Goal: Transaction & Acquisition: Purchase product/service

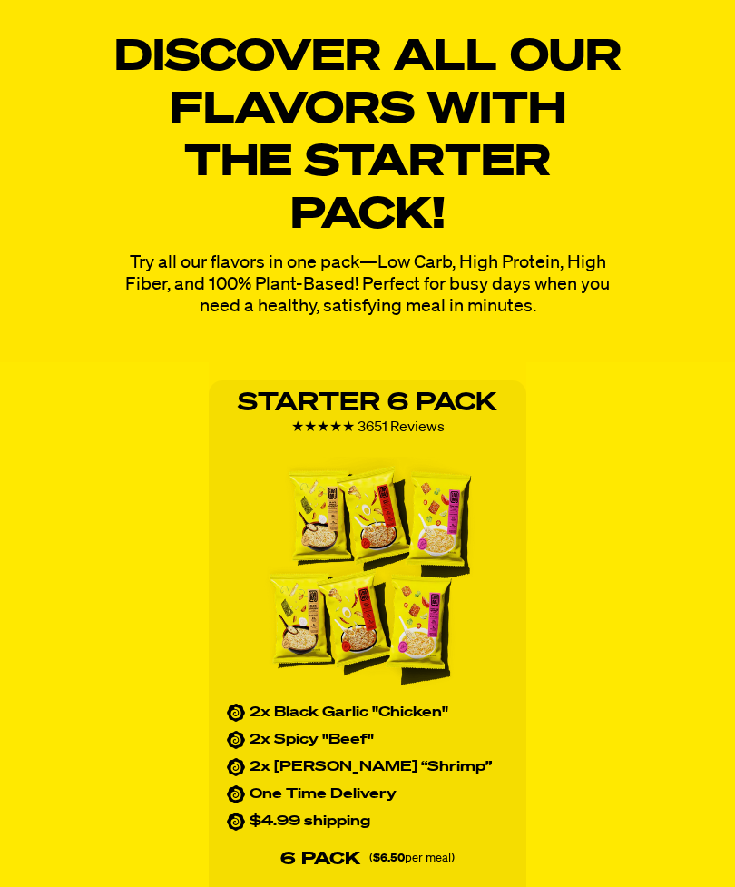
scroll to position [2317, 0]
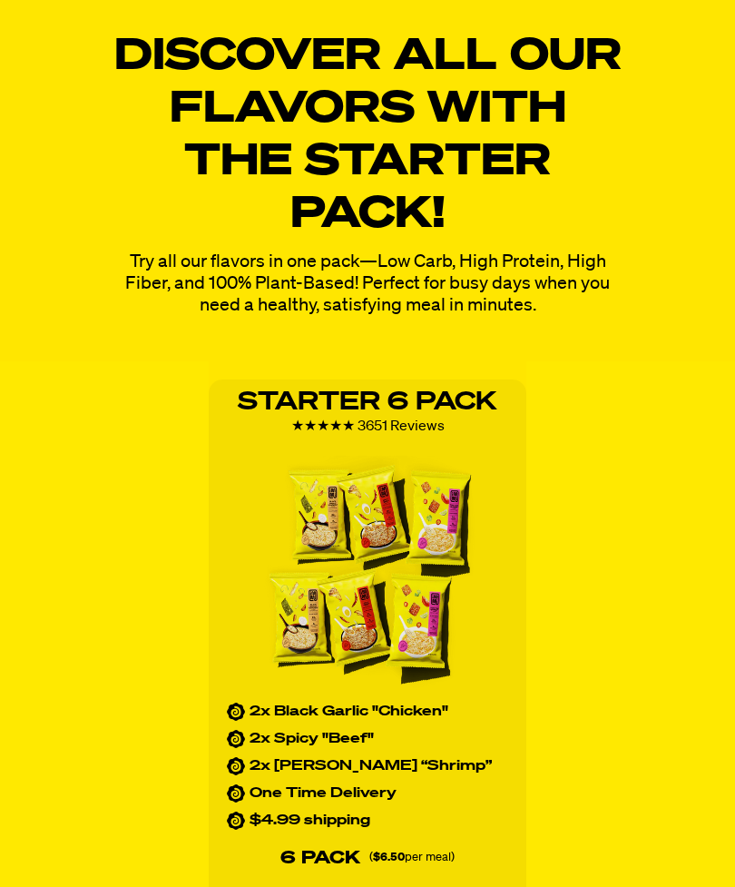
click at [446, 630] on img at bounding box center [367, 575] width 233 height 238
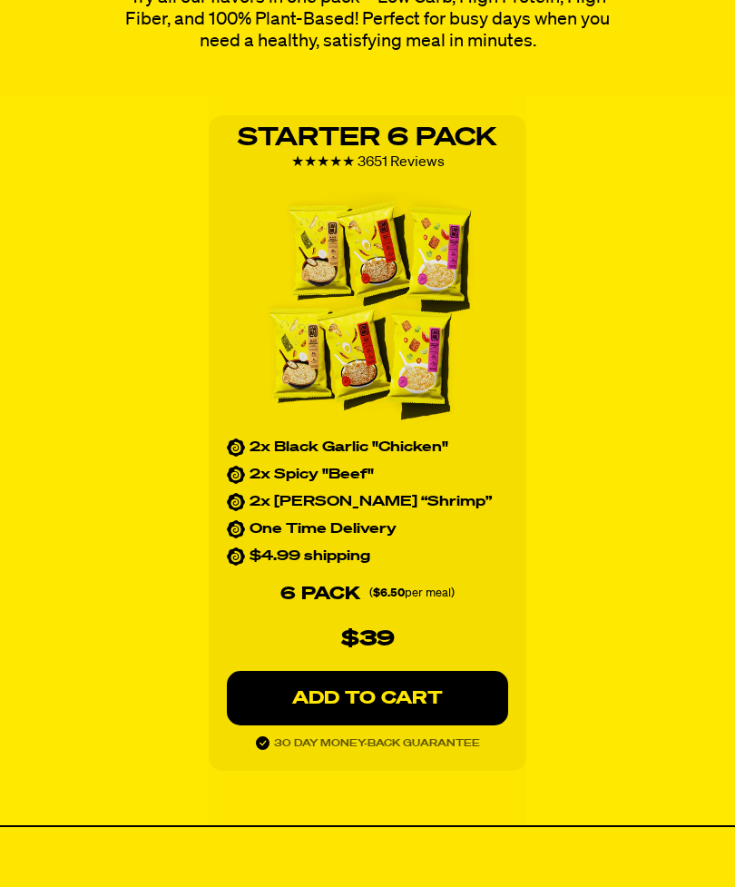
scroll to position [2647, 0]
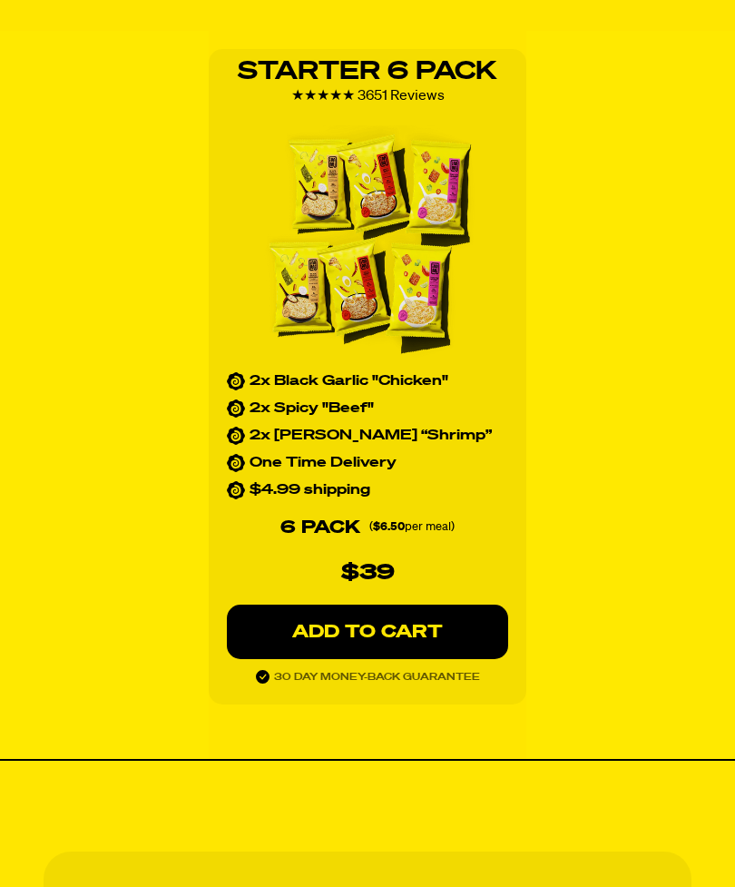
click at [443, 641] on button "ADD TO CART" at bounding box center [367, 632] width 281 height 54
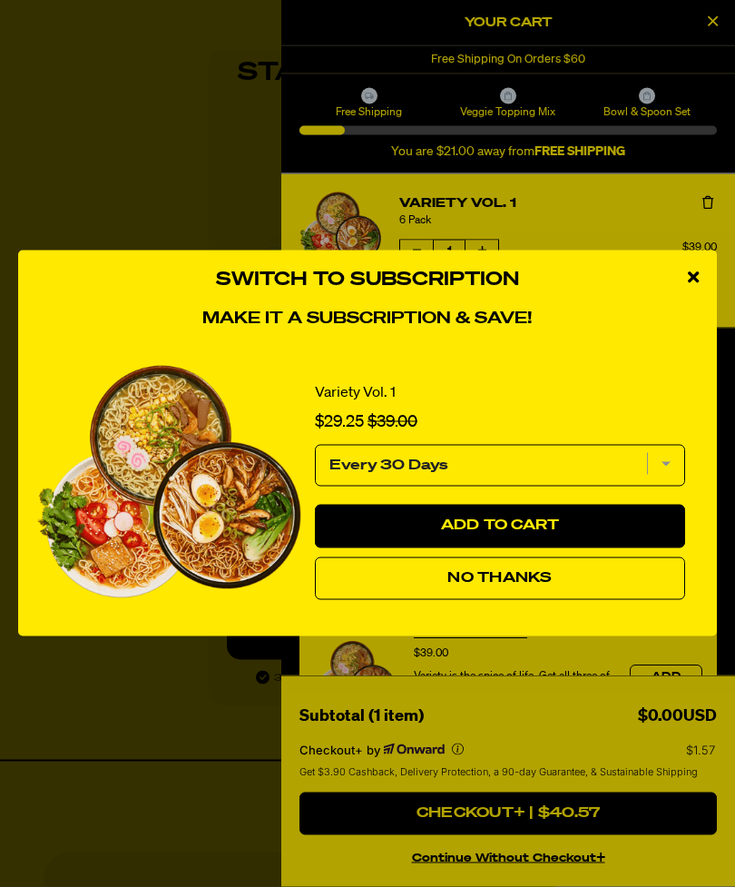
scroll to position [2648, 0]
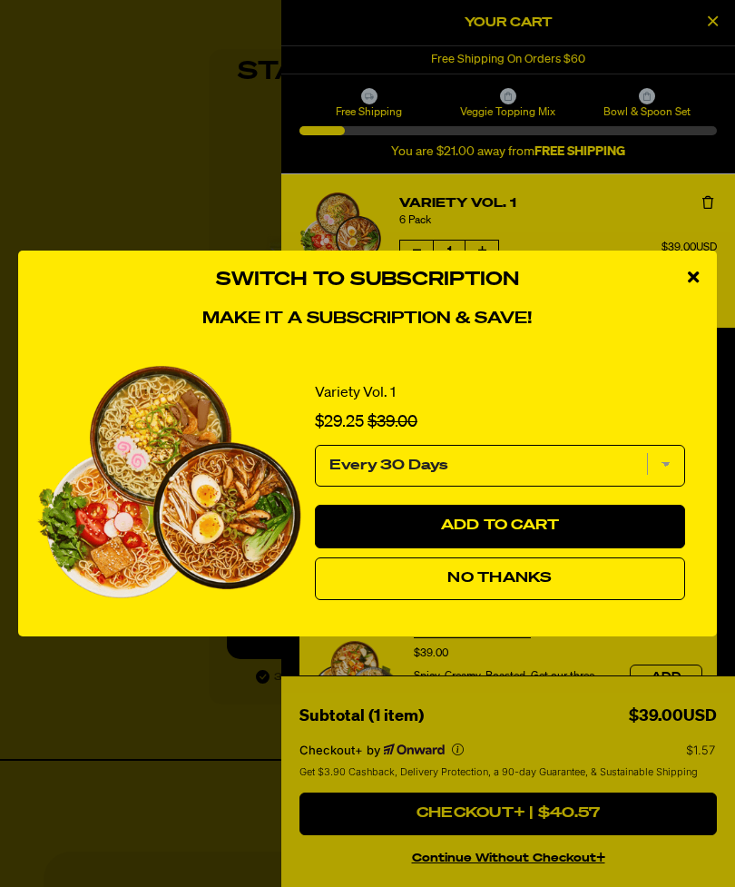
click at [681, 486] on select "Every 30 Days" at bounding box center [500, 466] width 370 height 42
click at [692, 299] on div "close modal" at bounding box center [693, 277] width 47 height 54
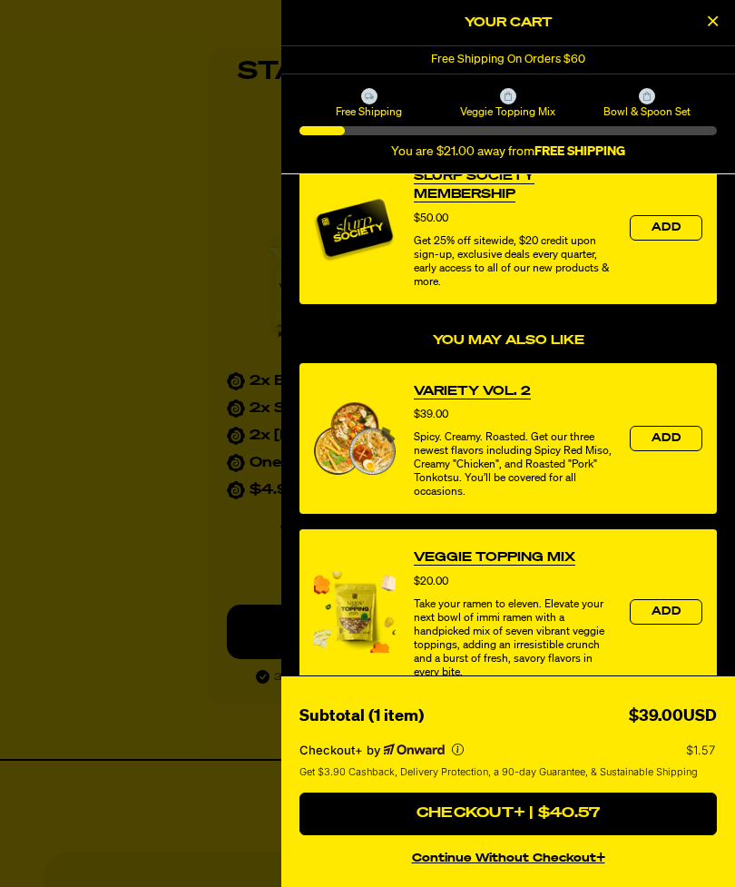
scroll to position [255, 0]
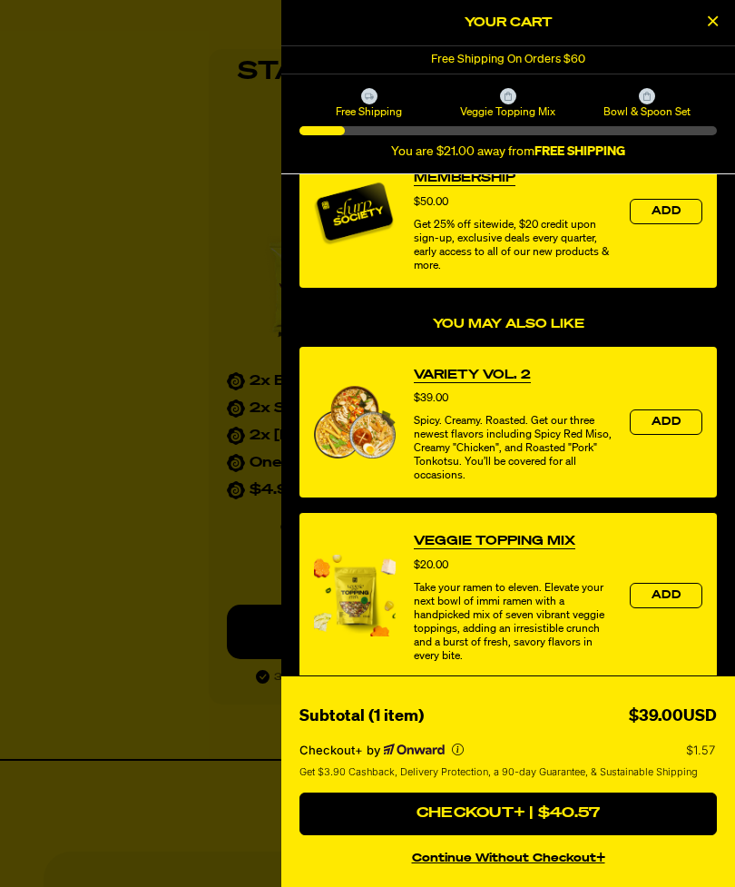
click at [691, 432] on button "Add" at bounding box center [666, 421] width 73 height 25
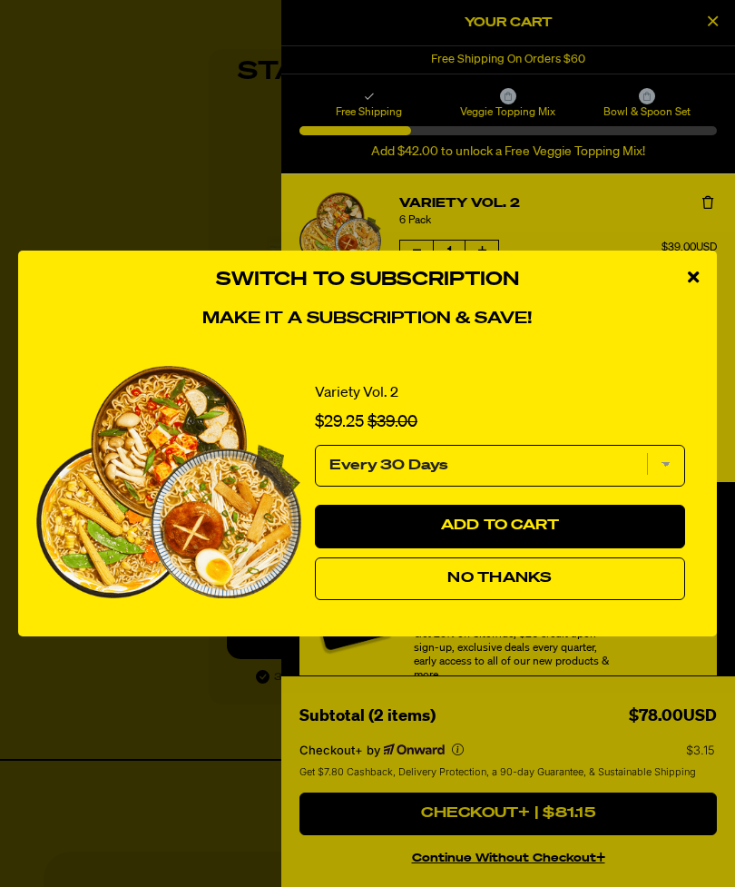
click at [608, 872] on div "Switch to Subscription Make it a subscription & save! Variety Vol. 2 Sale price…" at bounding box center [367, 443] width 735 height 887
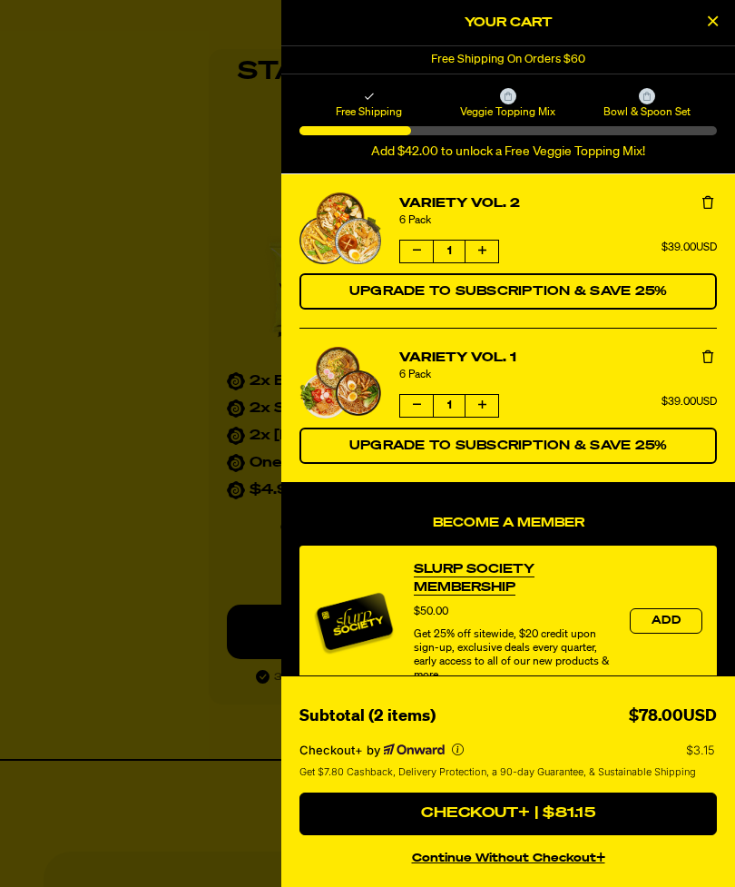
click at [594, 836] on button "Checkout+ | $81.15" at bounding box center [507, 814] width 417 height 44
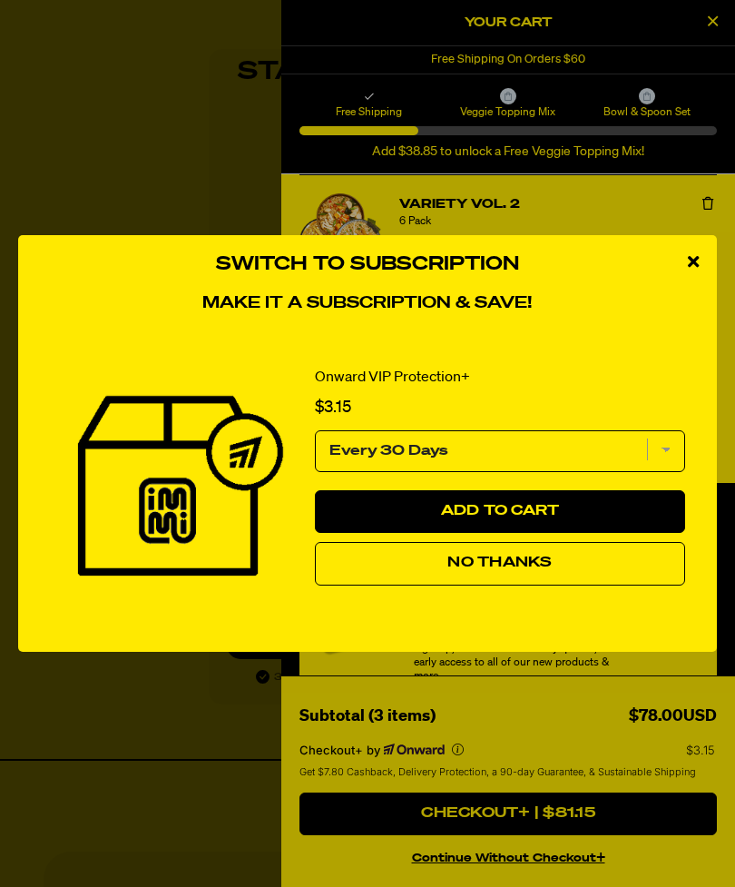
scroll to position [2706, 0]
